Goal: Find specific page/section: Find specific page/section

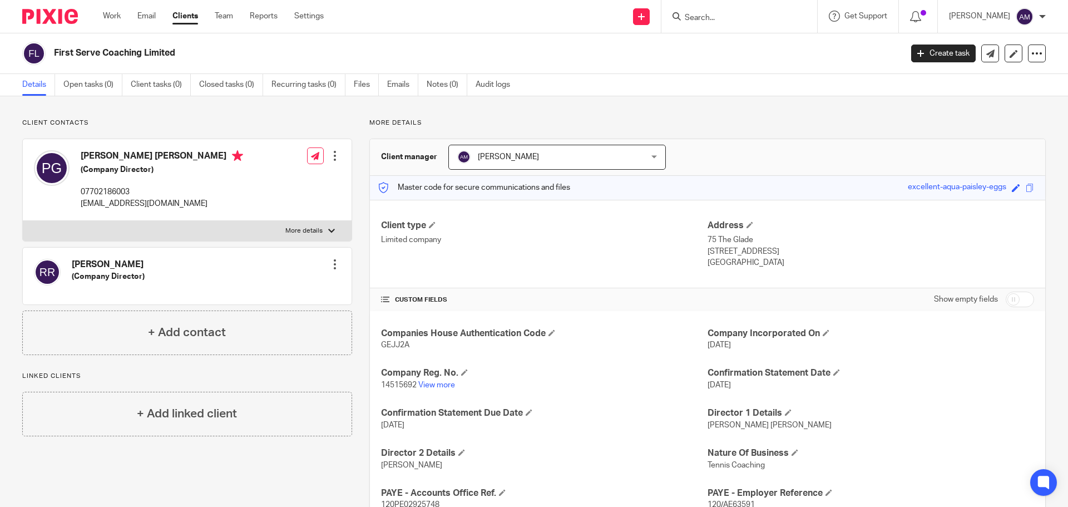
click at [727, 17] on input "Search" at bounding box center [734, 18] width 100 height 10
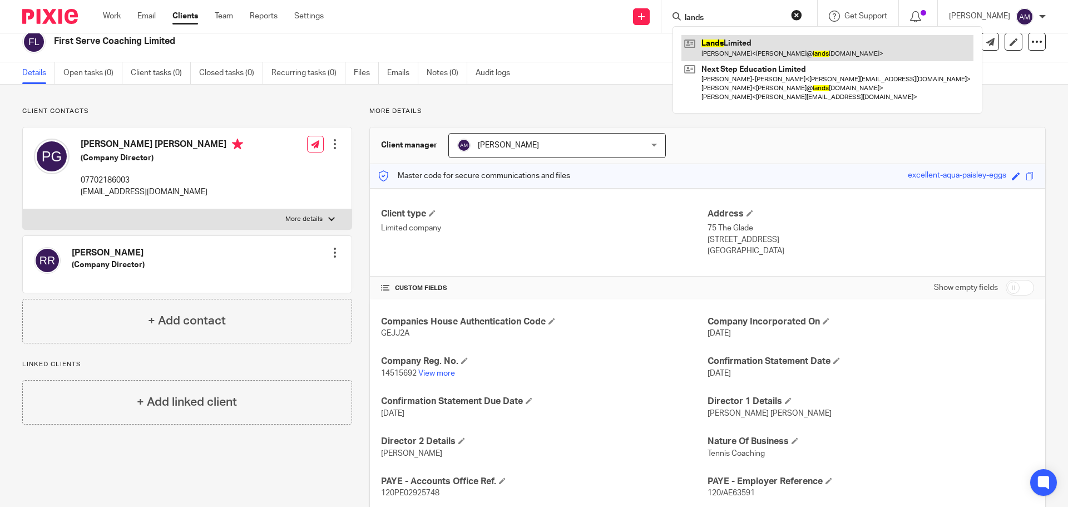
type input "lands"
click at [757, 49] on link at bounding box center [828, 48] width 292 height 26
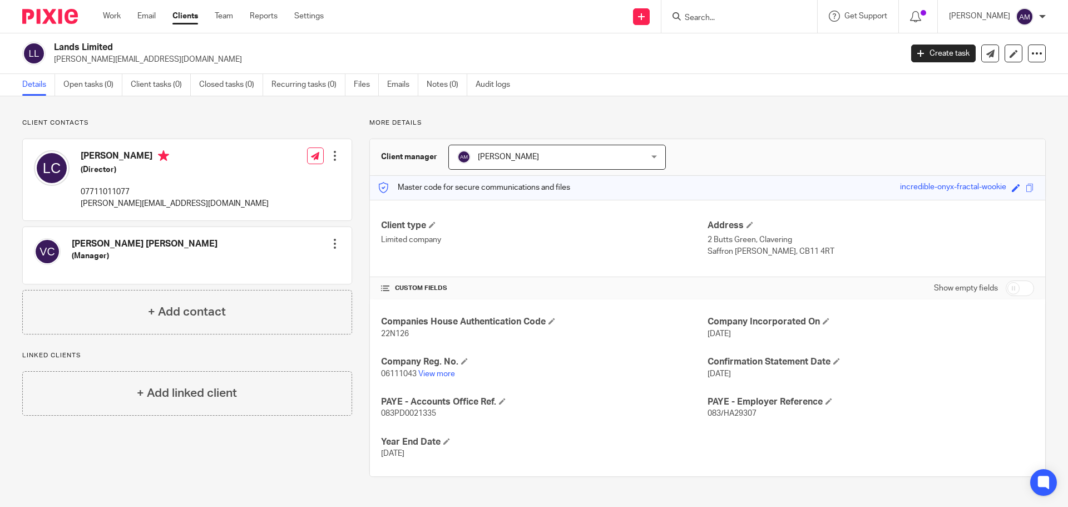
click at [738, 17] on input "Search" at bounding box center [734, 18] width 100 height 10
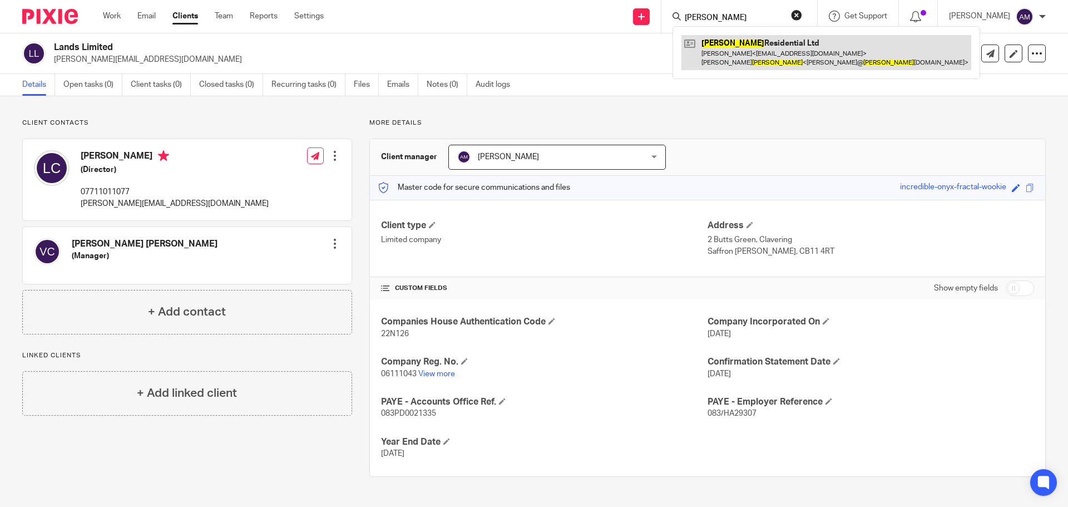
type input "[PERSON_NAME]"
click at [759, 46] on link at bounding box center [827, 52] width 290 height 34
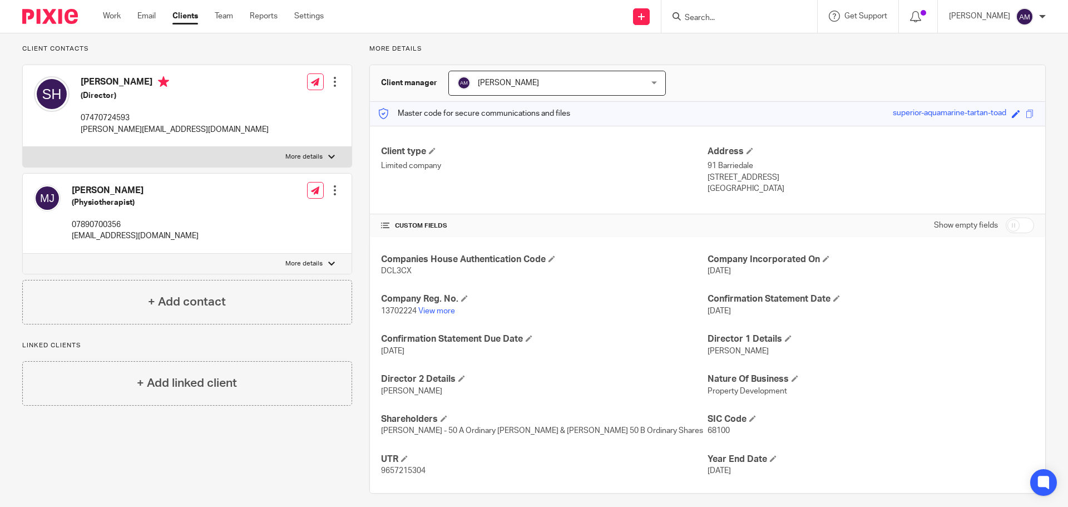
scroll to position [83, 0]
